Goal: Task Accomplishment & Management: Manage account settings

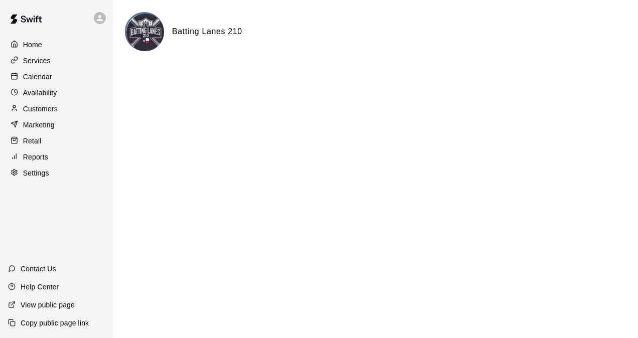
click at [47, 72] on div "Calendar" at bounding box center [56, 76] width 97 height 15
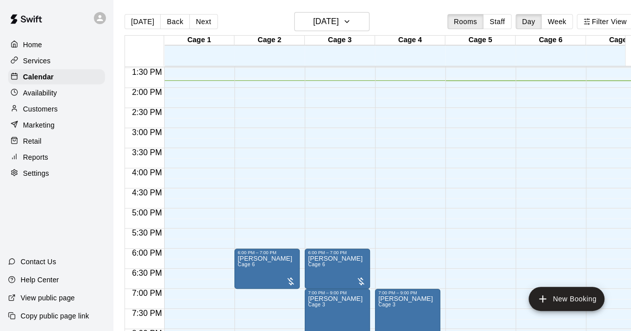
scroll to position [555, 0]
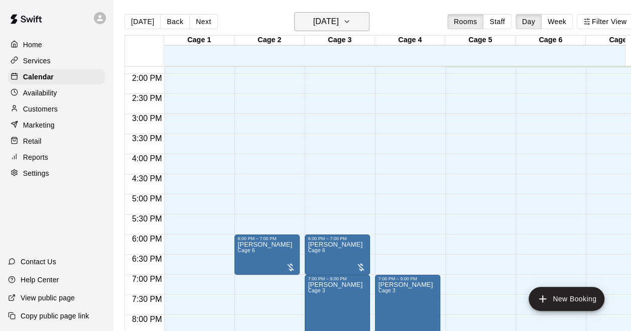
click at [332, 24] on h6 "[DATE]" at bounding box center [326, 22] width 26 height 14
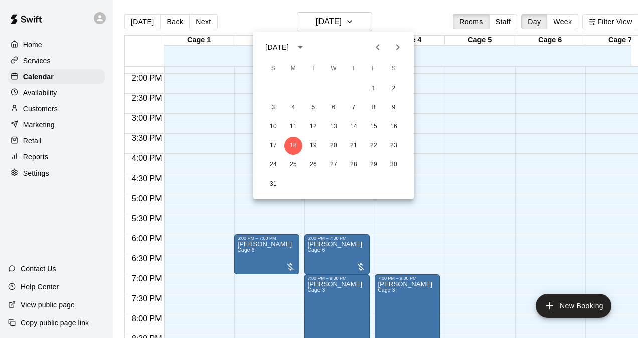
click at [552, 162] on div at bounding box center [319, 169] width 638 height 338
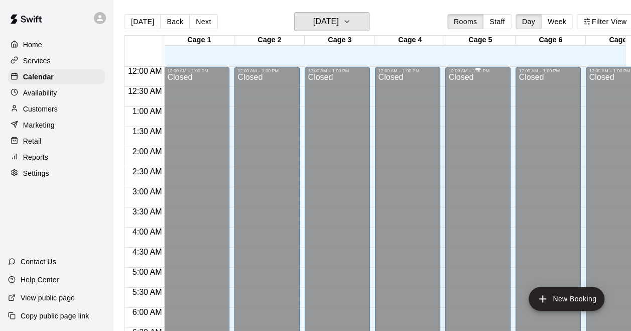
scroll to position [0, 0]
click at [339, 19] on h6 "[DATE]" at bounding box center [326, 22] width 26 height 14
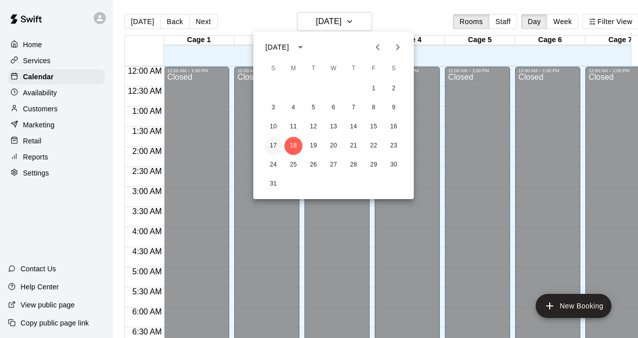
click at [275, 147] on button "17" at bounding box center [274, 146] width 18 height 18
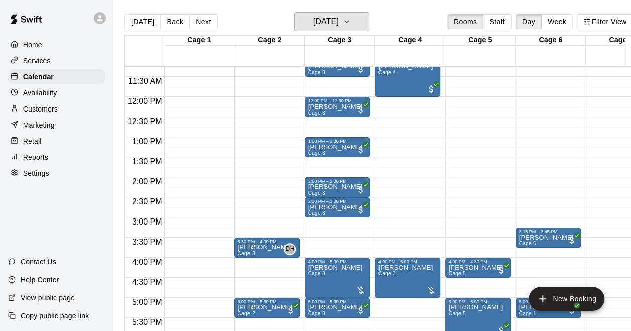
scroll to position [502, 0]
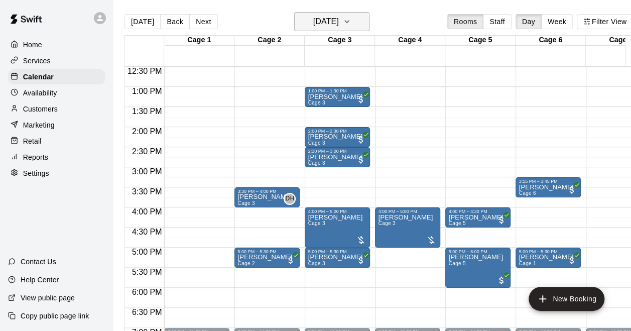
click at [327, 23] on h6 "[DATE]" at bounding box center [326, 22] width 26 height 14
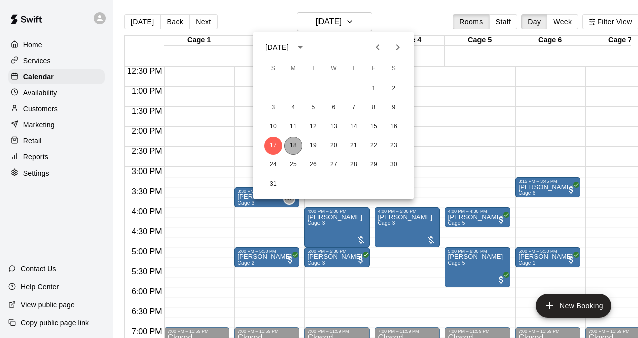
click at [295, 144] on button "18" at bounding box center [294, 146] width 18 height 18
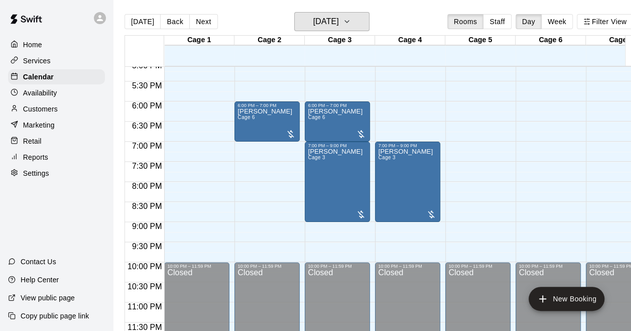
scroll to position [638, 0]
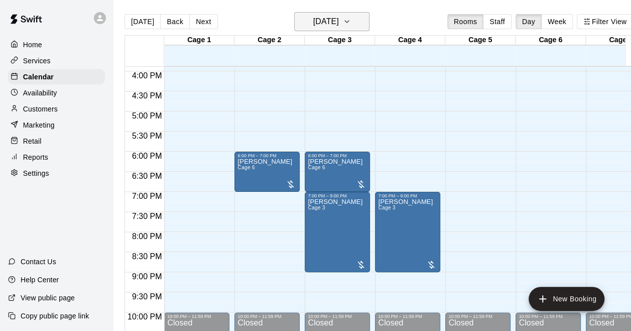
click at [321, 18] on h6 "[DATE]" at bounding box center [326, 22] width 26 height 14
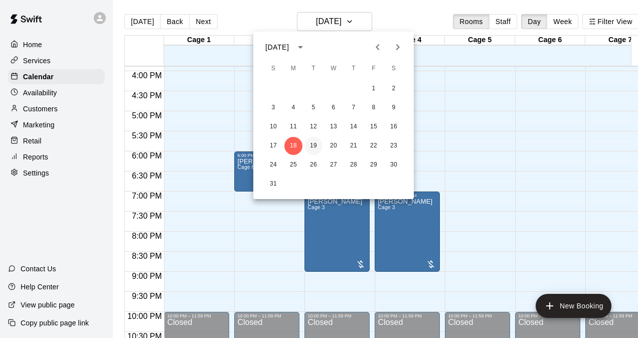
click at [317, 145] on button "19" at bounding box center [314, 146] width 18 height 18
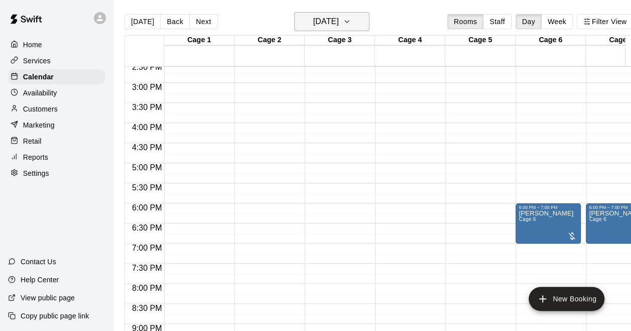
scroll to position [538, 0]
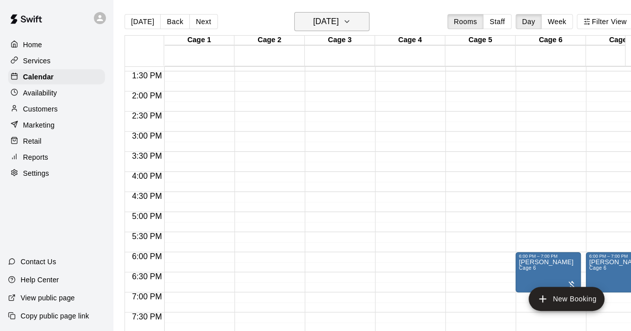
click at [336, 26] on h6 "[DATE]" at bounding box center [326, 22] width 26 height 14
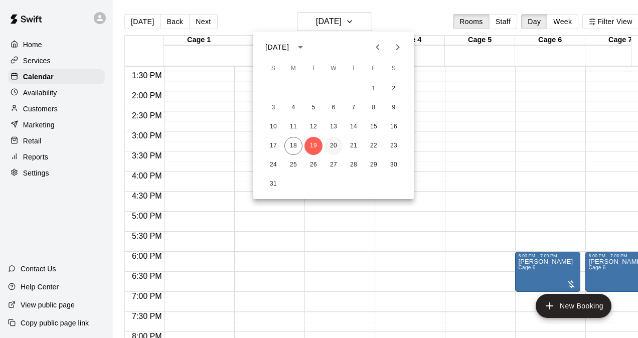
click at [334, 147] on button "20" at bounding box center [334, 146] width 18 height 18
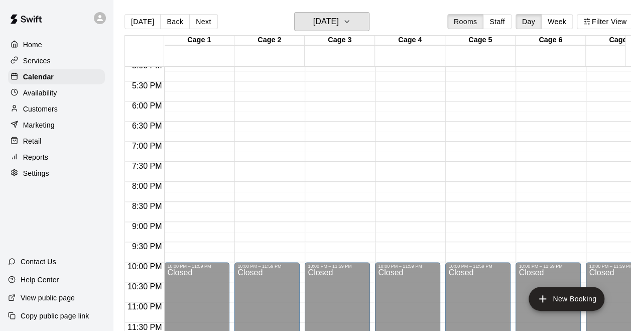
scroll to position [387, 0]
